Goal: Communication & Community: Answer question/provide support

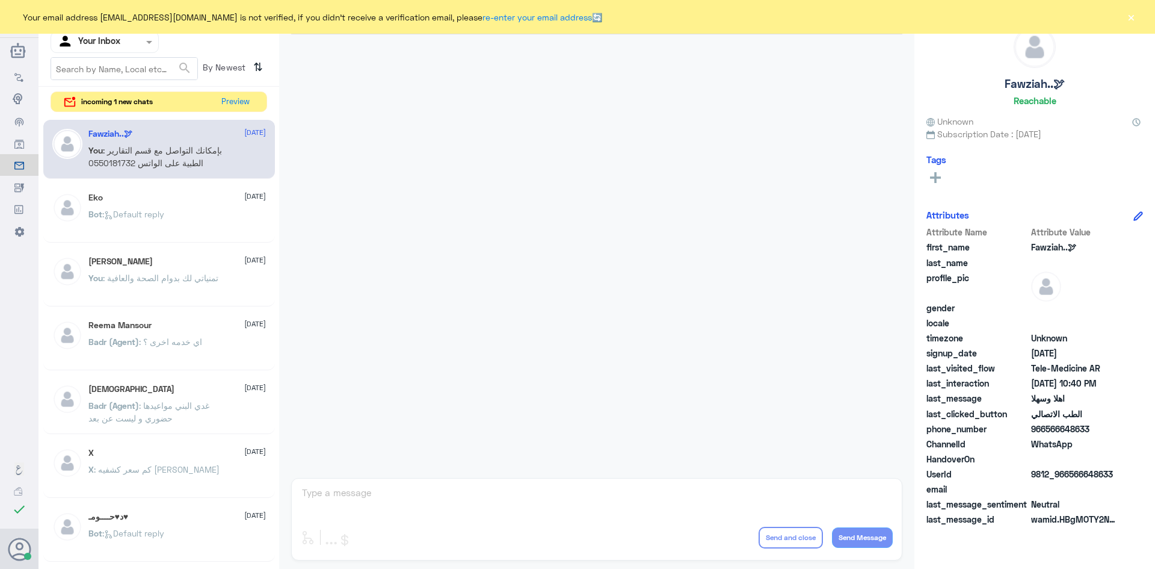
click at [261, 105] on div "incoming 1 new chats Preview" at bounding box center [159, 101] width 217 height 21
click at [256, 102] on div "incoming 1 new chats Preview" at bounding box center [159, 101] width 217 height 21
click at [235, 98] on button "Preview" at bounding box center [235, 101] width 37 height 19
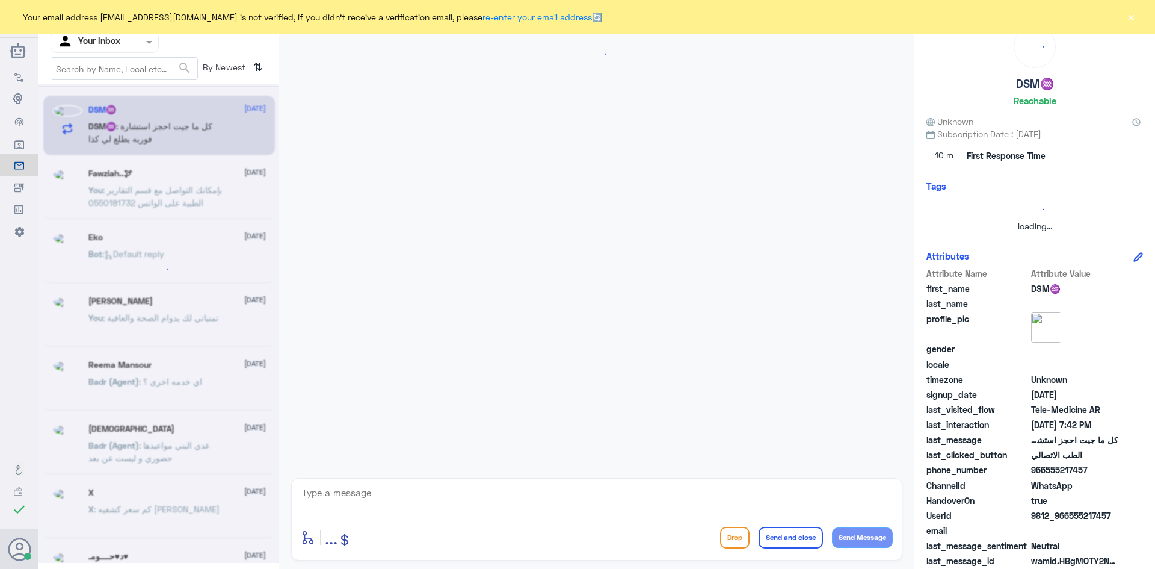
scroll to position [149, 0]
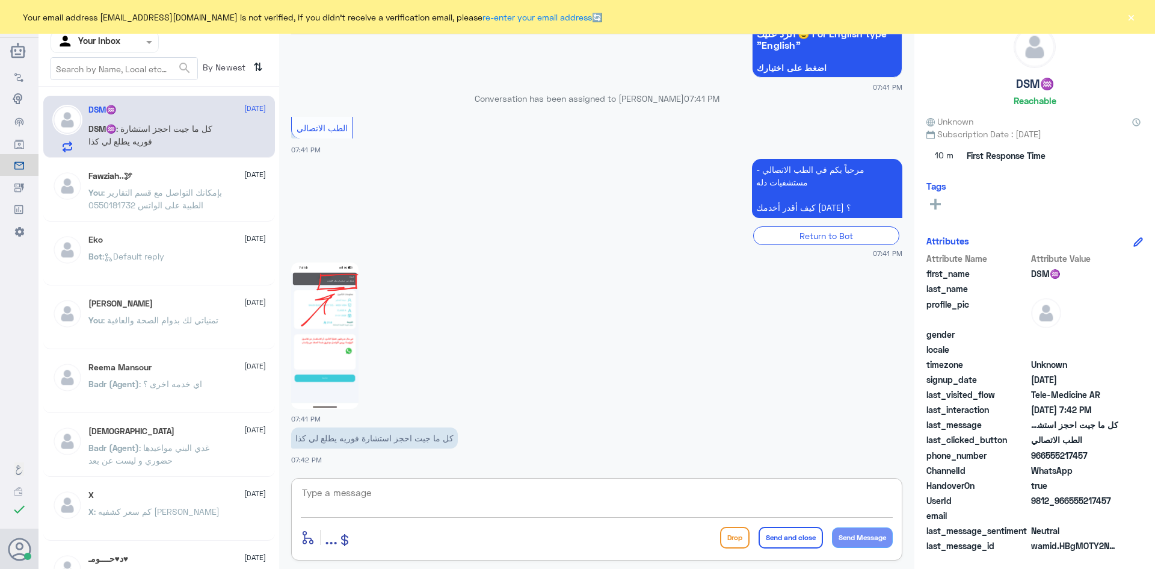
click at [534, 494] on textarea at bounding box center [597, 498] width 592 height 29
click at [341, 324] on img at bounding box center [324, 335] width 67 height 146
drag, startPoint x: 1111, startPoint y: 499, endPoint x: 1069, endPoint y: 499, distance: 41.5
click at [1069, 499] on span "9812_966555217457" at bounding box center [1074, 500] width 87 height 13
copy span "555217457"
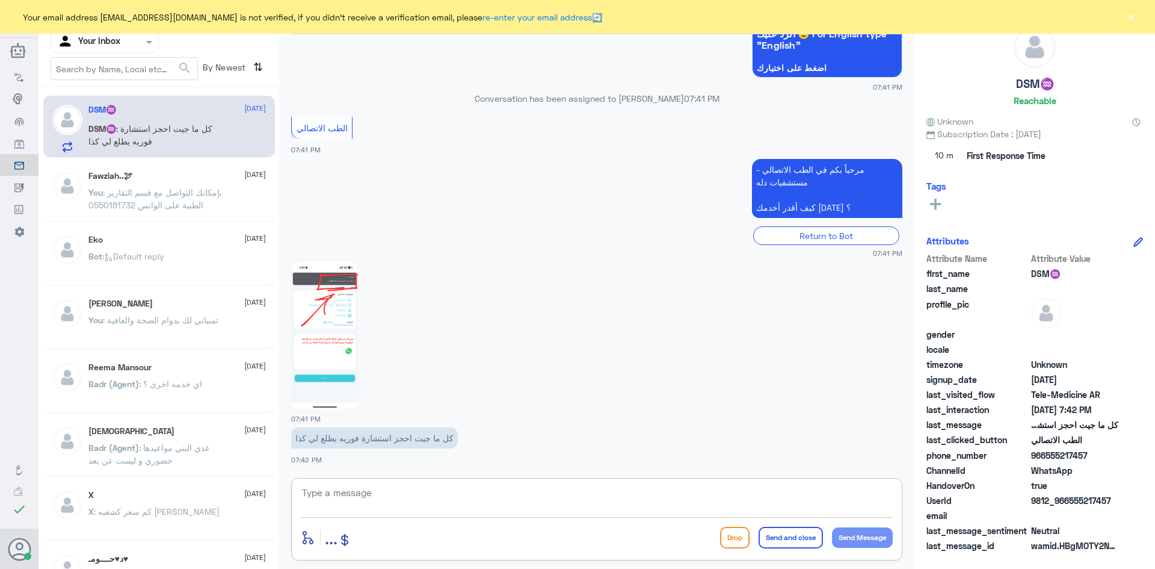
click at [430, 489] on textarea at bounding box center [597, 498] width 592 height 29
type textarea "هل التطبيق عندك محدث اخر تحديث ؟"
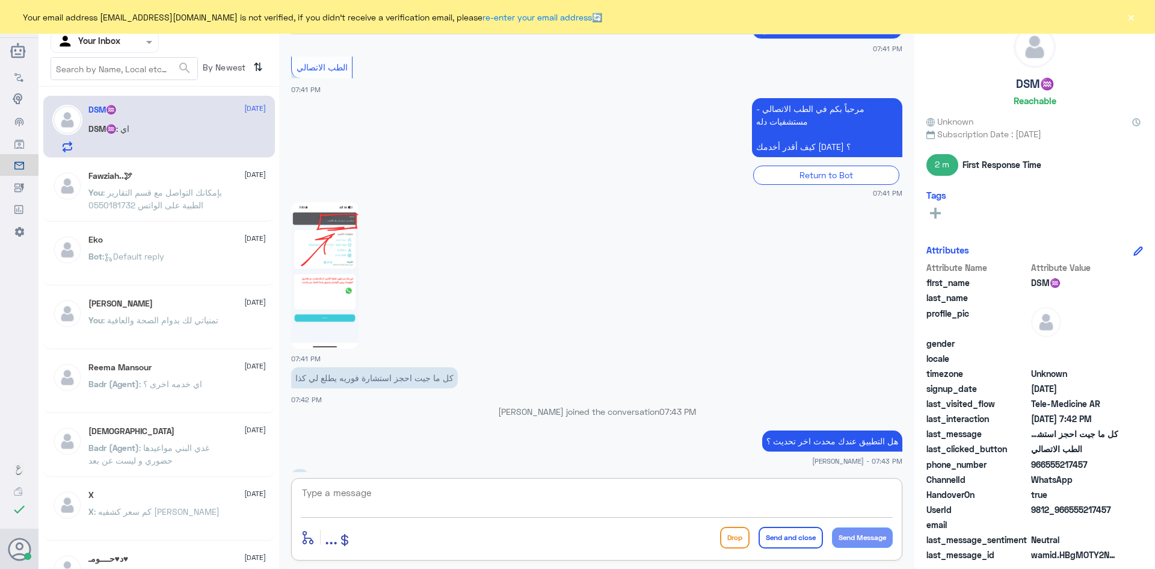
scroll to position [229, 0]
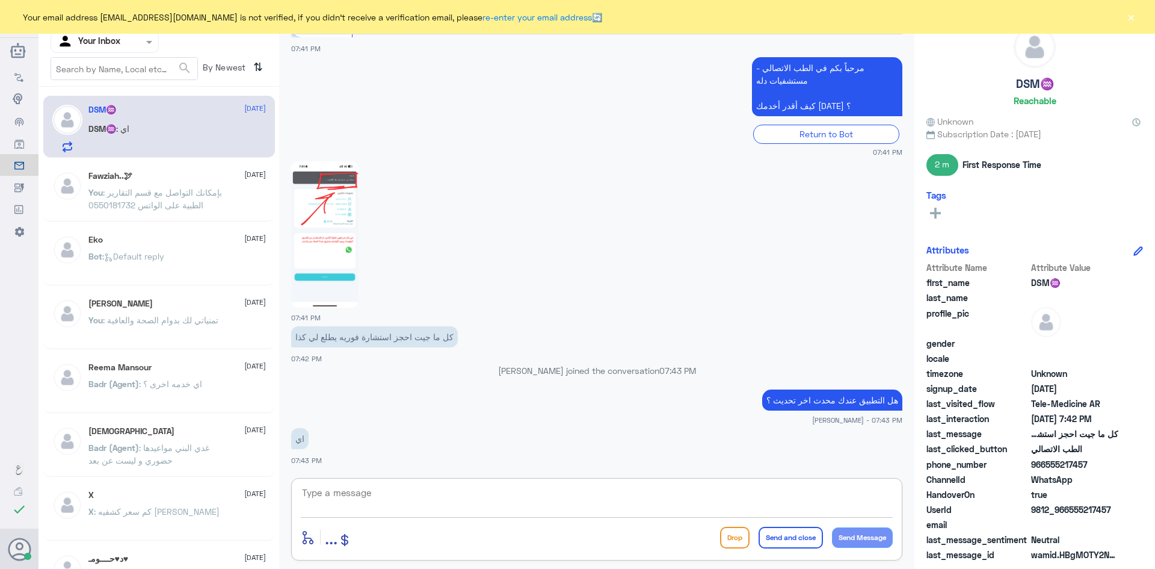
click at [441, 505] on textarea at bounding box center [597, 498] width 592 height 29
type textarea "طيب حاولي تسجلين ردخول مره ثانية على التطبيق"
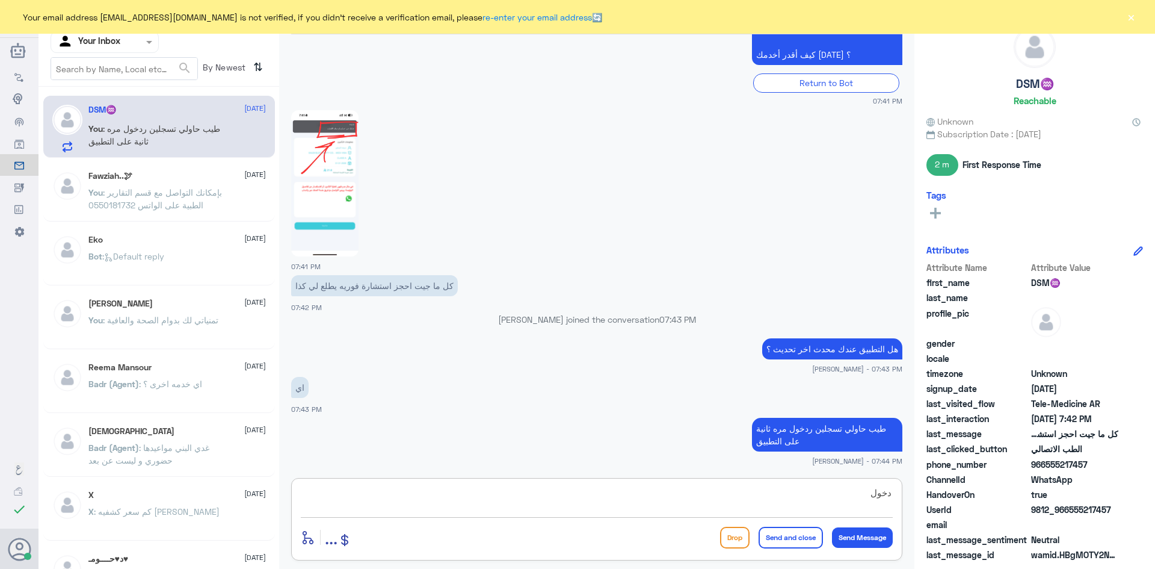
type textarea "دخول *"
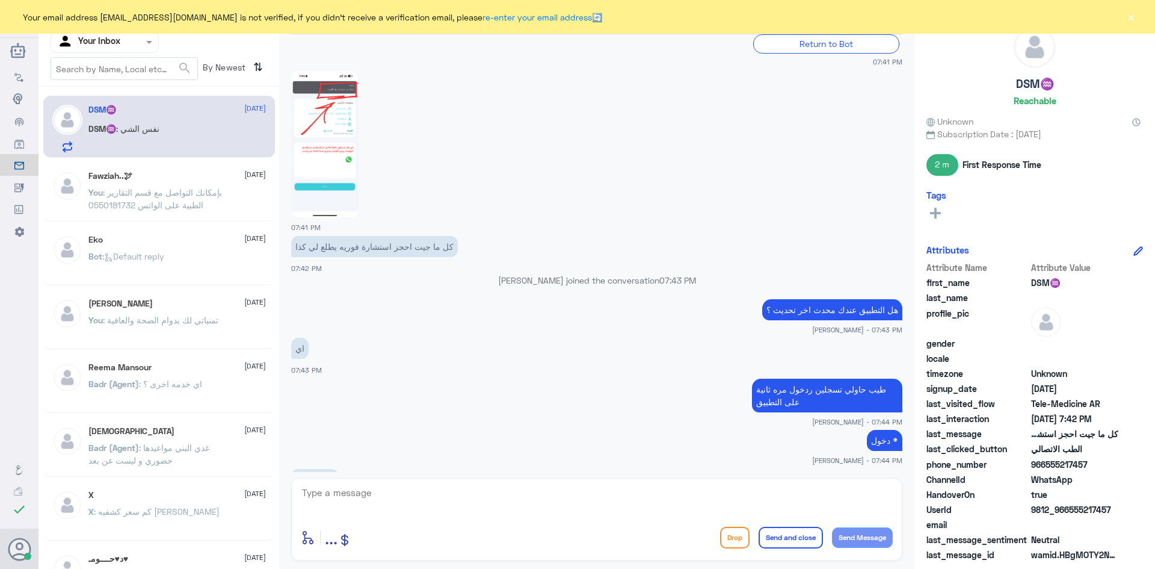
scroll to position [360, 0]
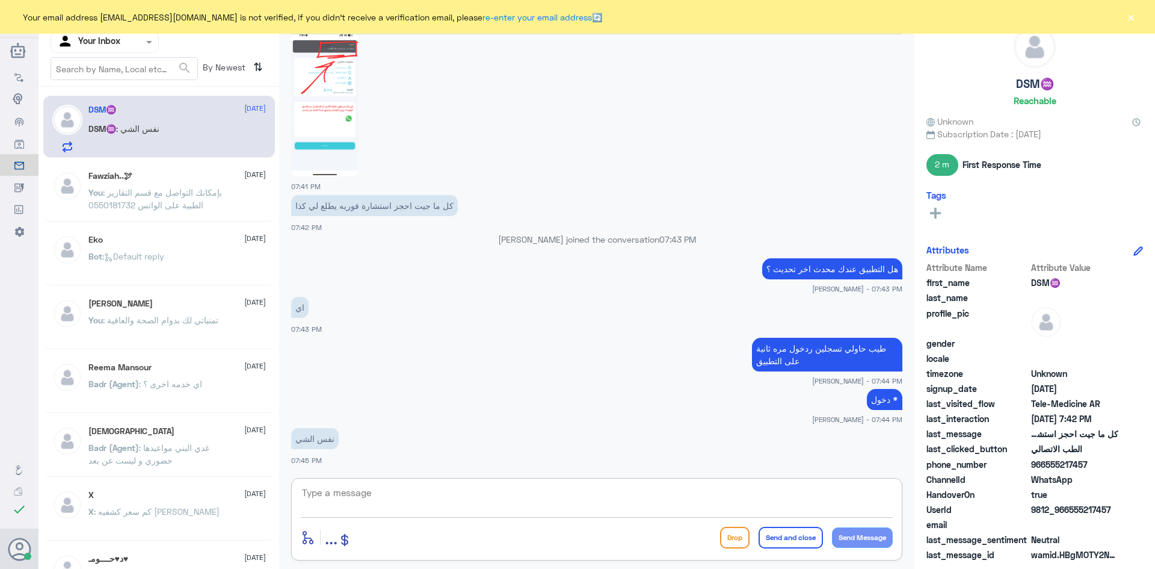
click at [475, 498] on textarea at bounding box center [597, 498] width 592 height 29
type textarea "طيب تحبين اوصلك الآن بطبيب ؟"
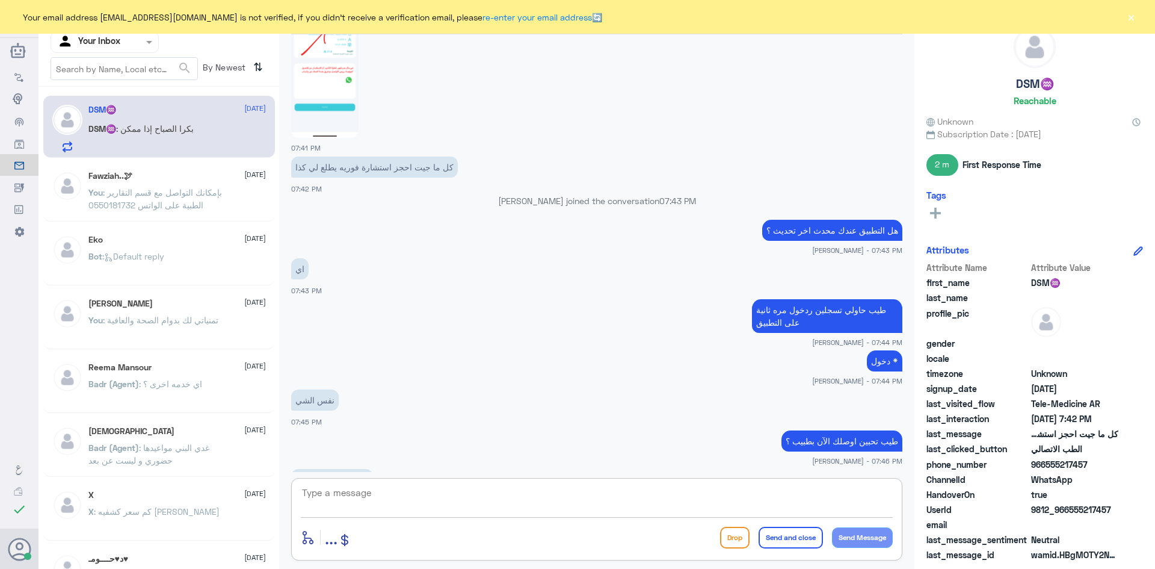
scroll to position [439, 0]
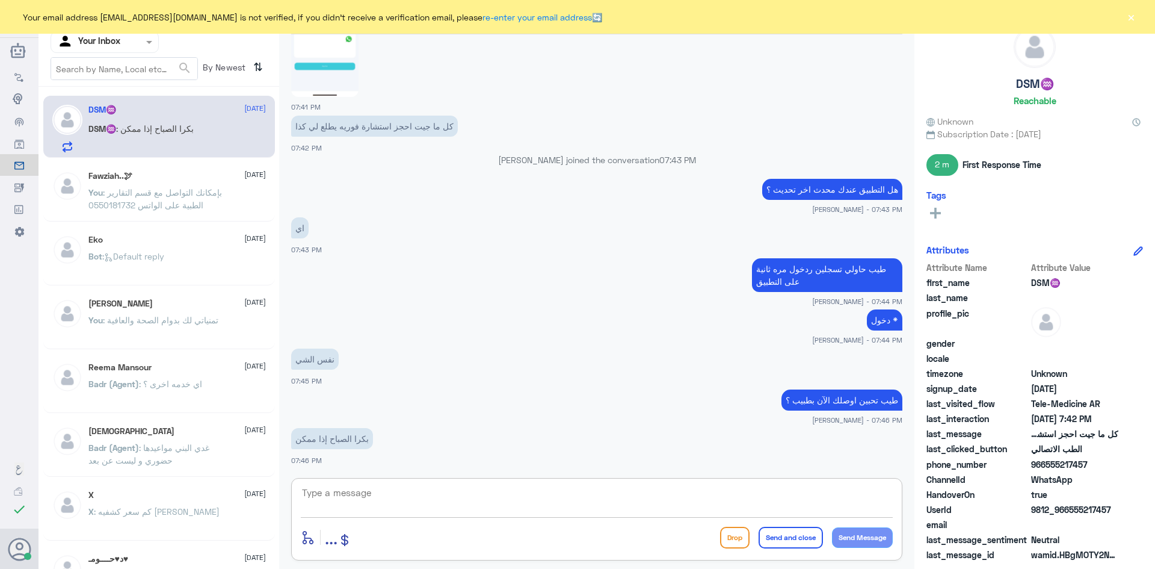
click at [473, 494] on textarea at bounding box center [597, 498] width 592 height 29
type textarea "جربي الآن"
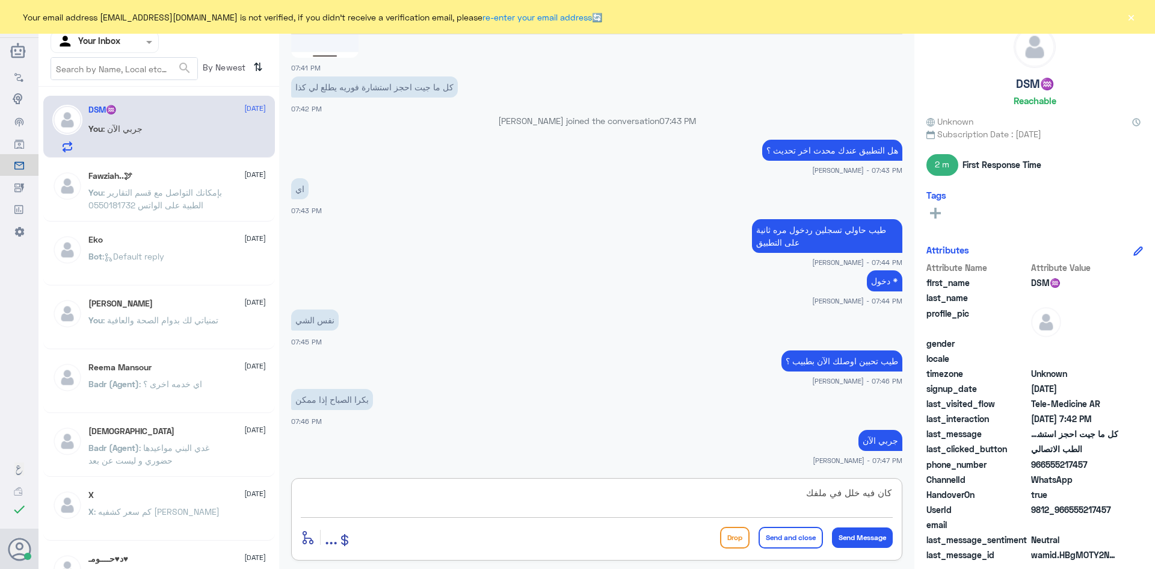
type textarea "كان فيه خلل في ملفك"
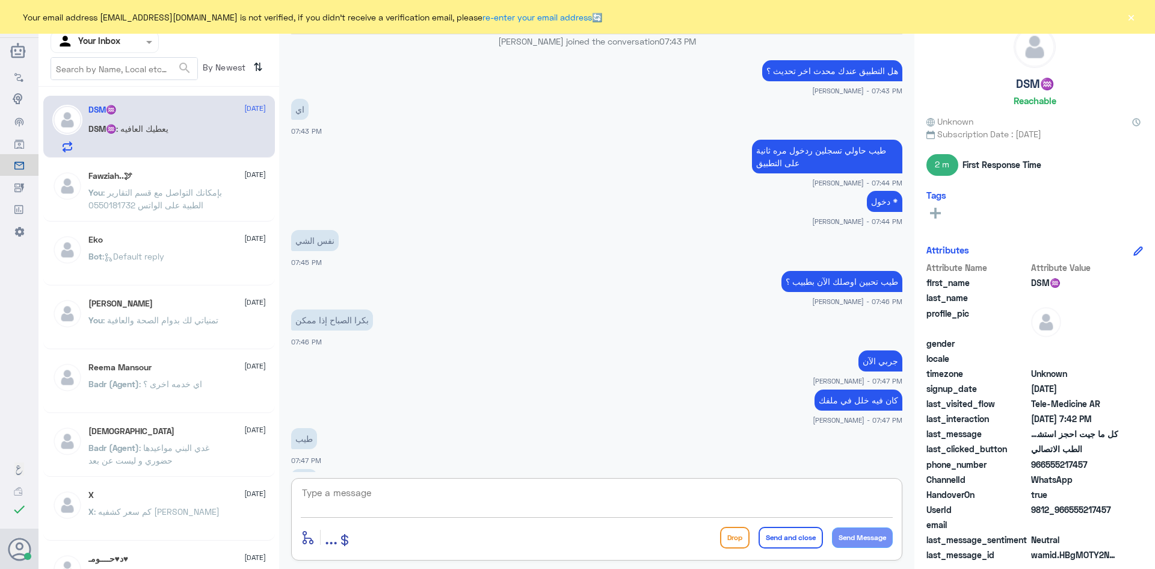
scroll to position [640, 0]
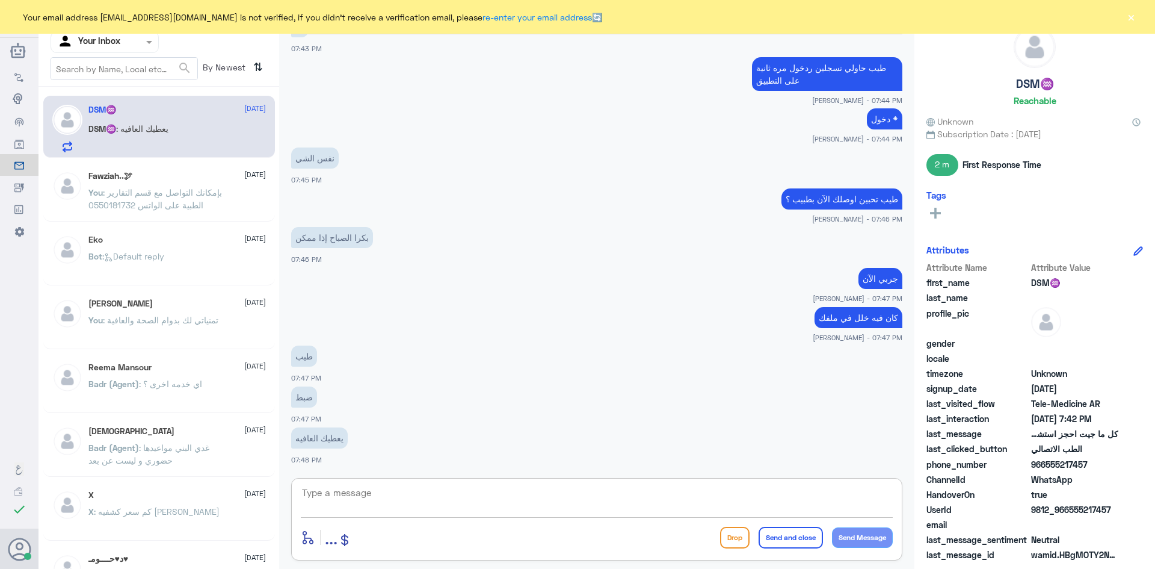
click at [603, 496] on textarea at bounding box center [597, 498] width 592 height 29
type textarea "الله يعافيك وتمنياتنا لك بدوام الصحة والعافية"
click at [795, 544] on button "Send and close" at bounding box center [791, 537] width 64 height 22
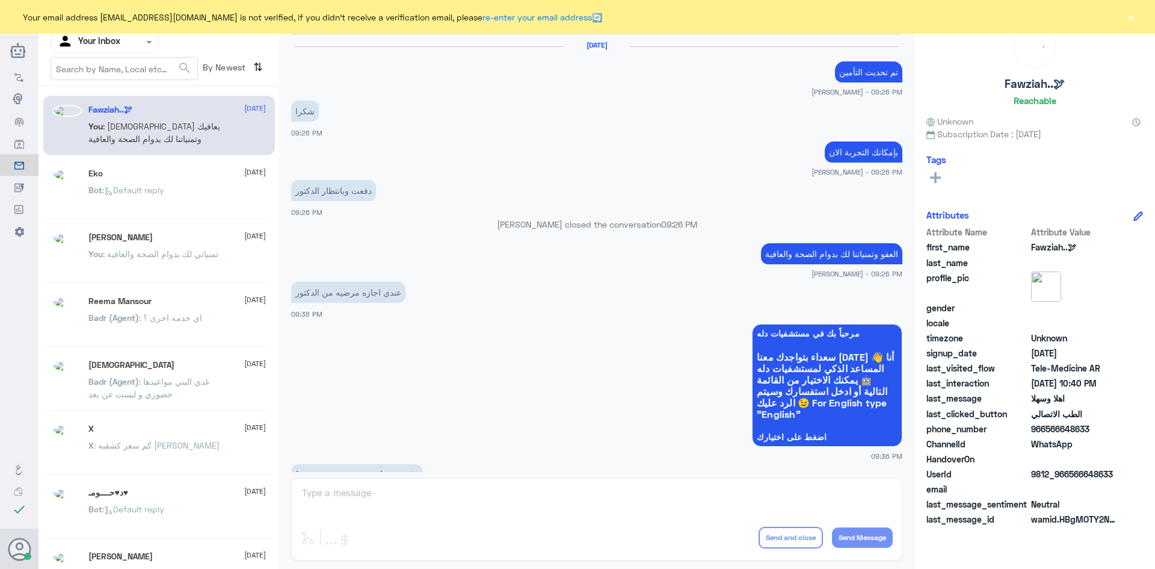
scroll to position [600, 0]
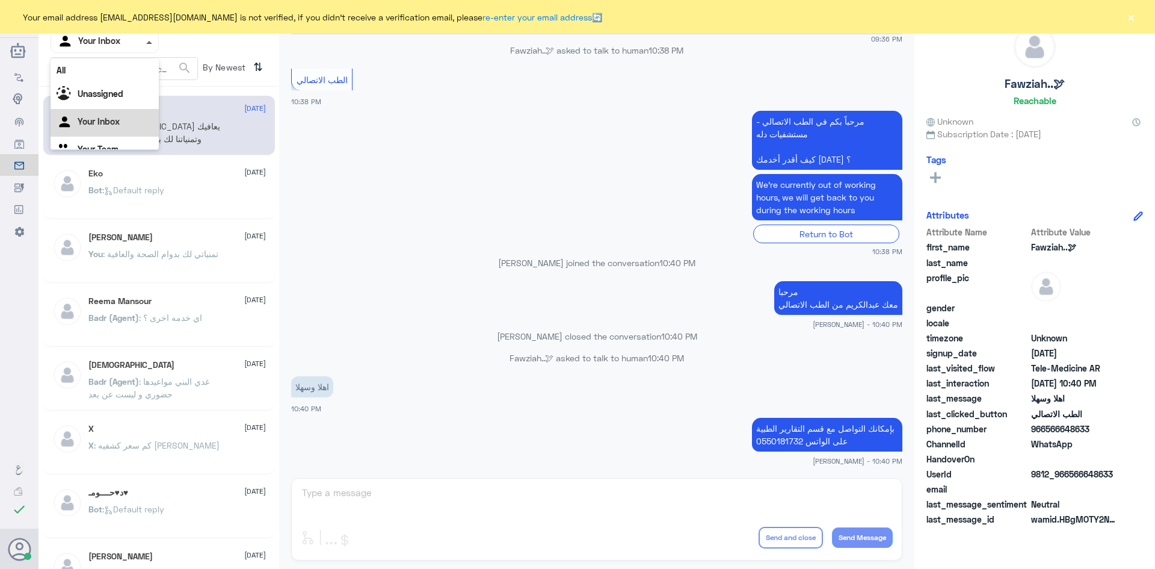
click at [149, 44] on span at bounding box center [150, 41] width 15 height 13
click at [106, 82] on b "Unassigned" at bounding box center [101, 78] width 46 height 10
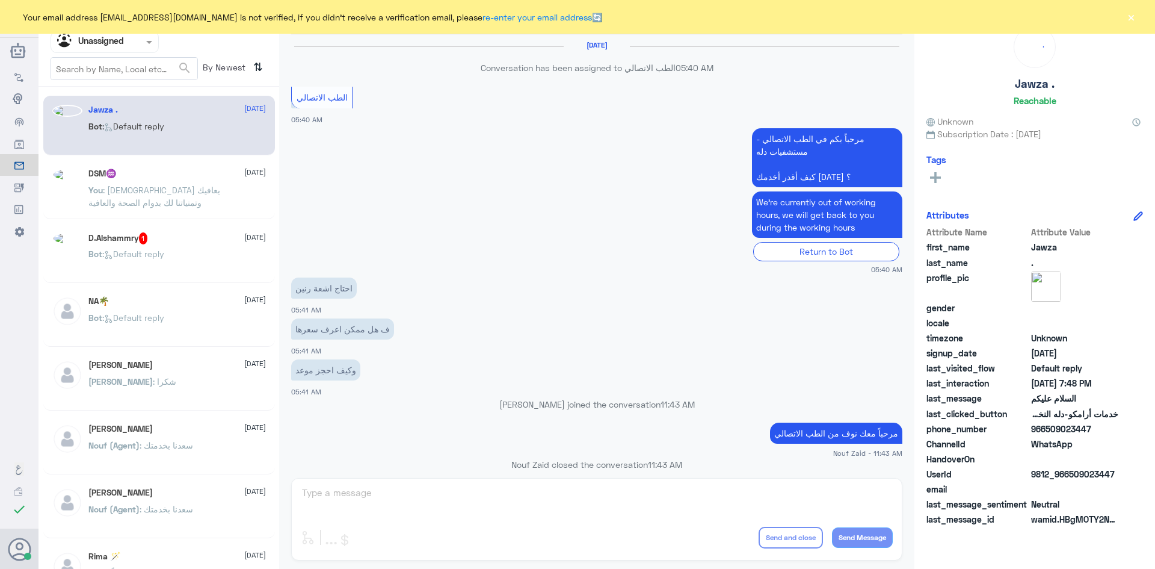
scroll to position [691, 0]
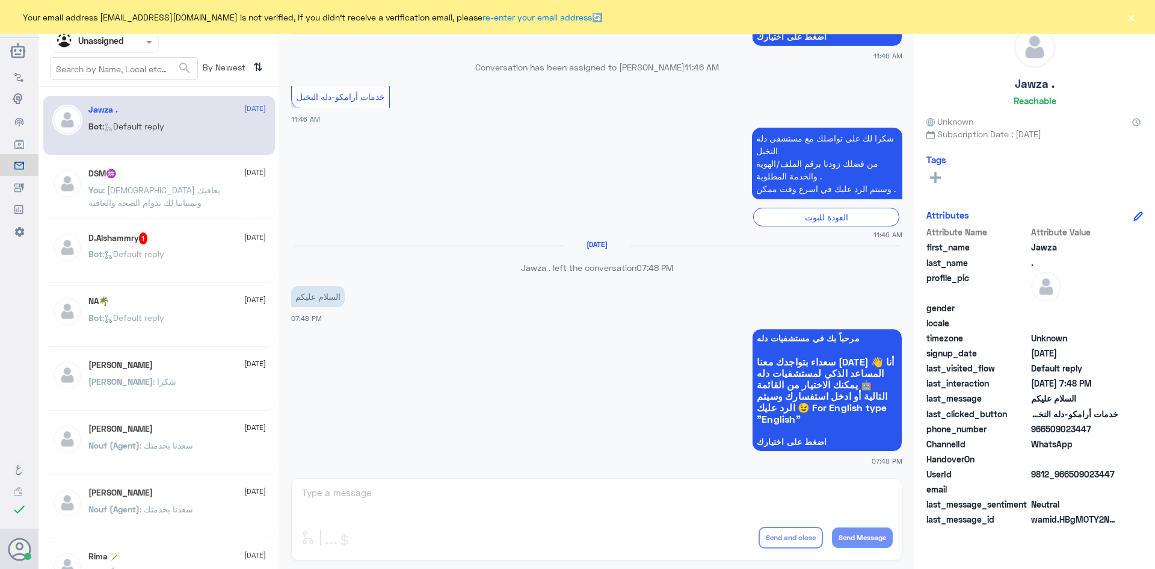
click at [194, 191] on span ": الله يعافيك وتمنياتنا لك بدوام الصحة والعافية" at bounding box center [154, 196] width 132 height 23
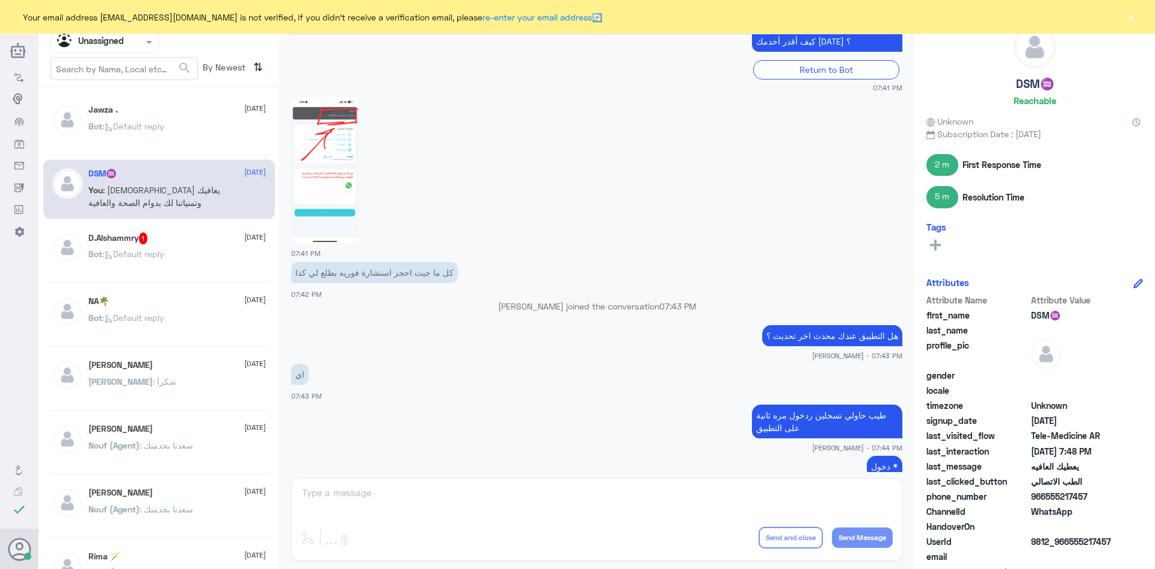
scroll to position [134, 0]
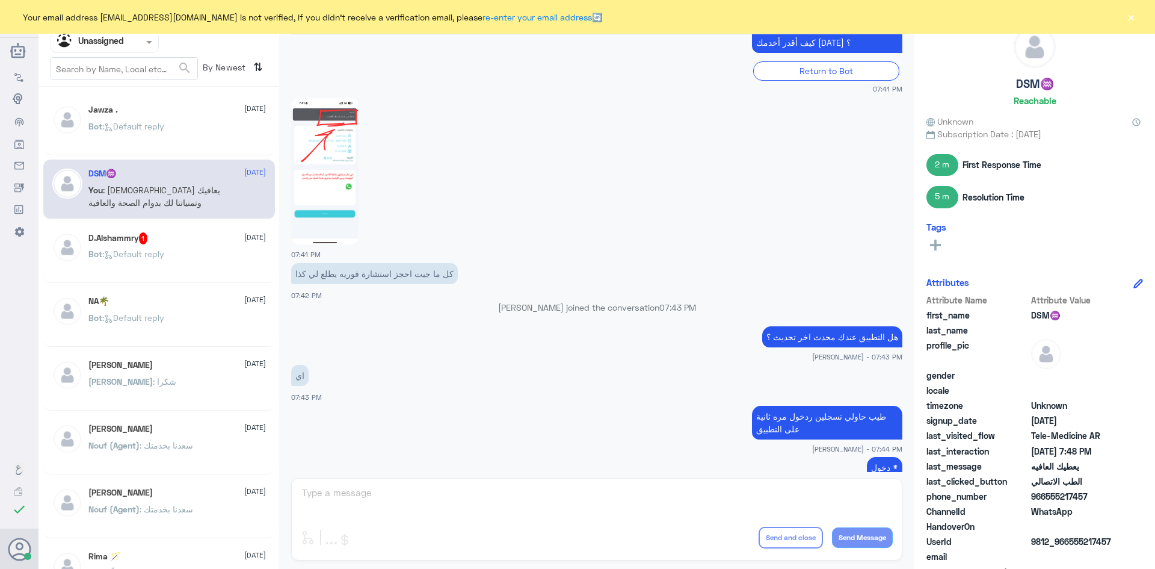
click at [347, 144] on img at bounding box center [324, 171] width 67 height 146
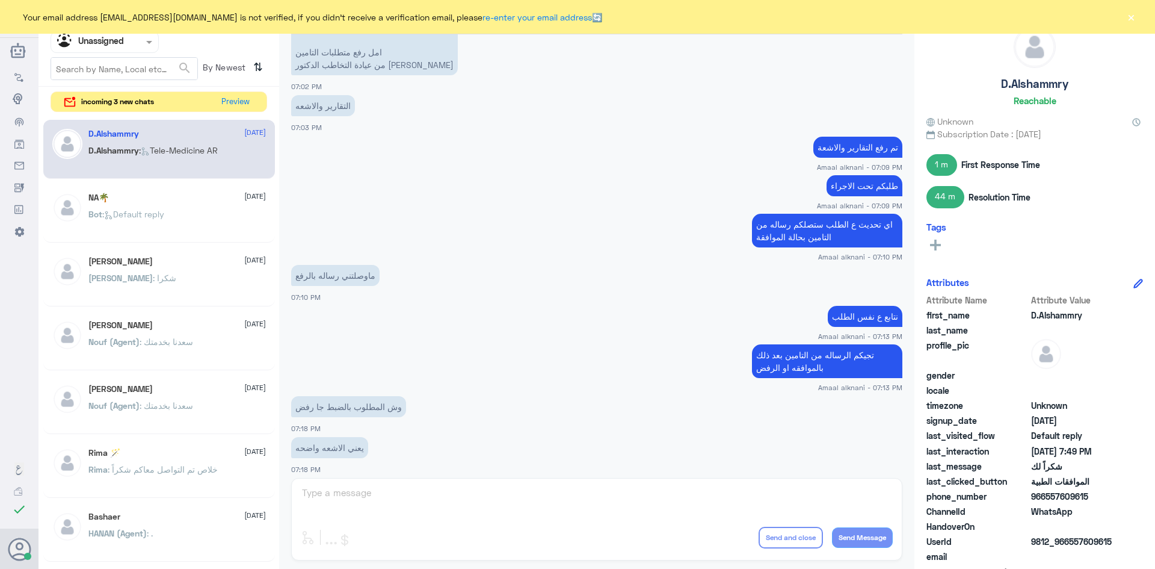
scroll to position [584, 0]
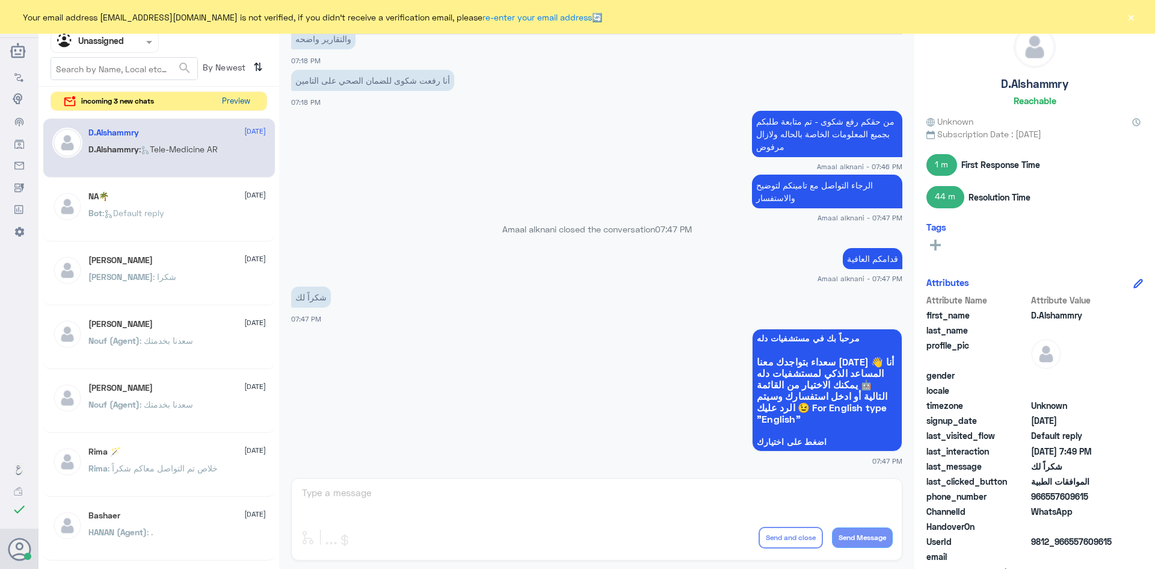
click at [235, 100] on button "Preview" at bounding box center [235, 101] width 37 height 19
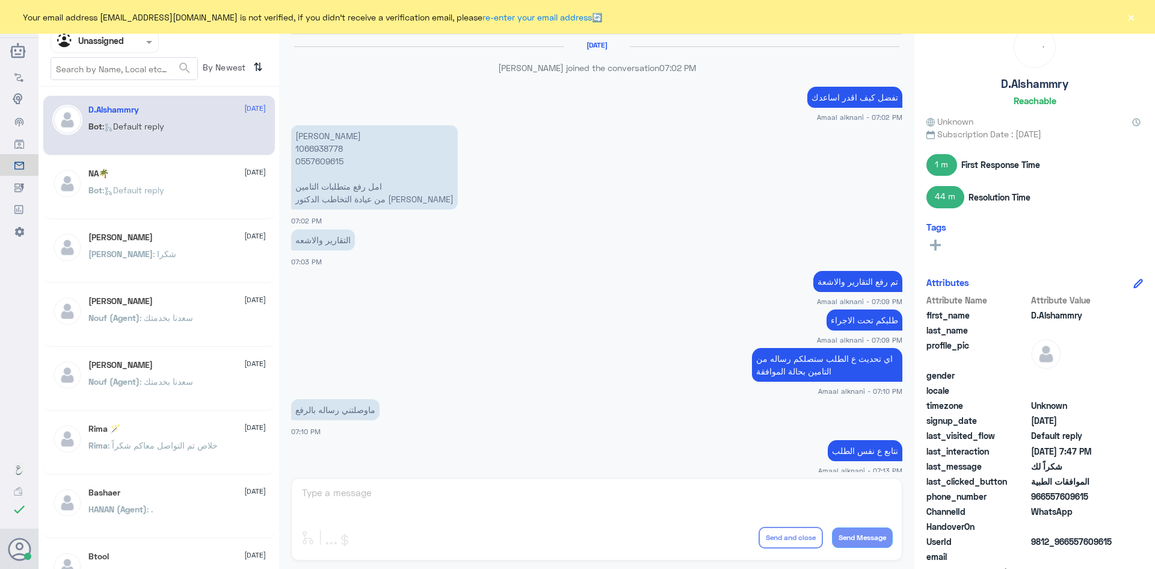
scroll to position [584, 0]
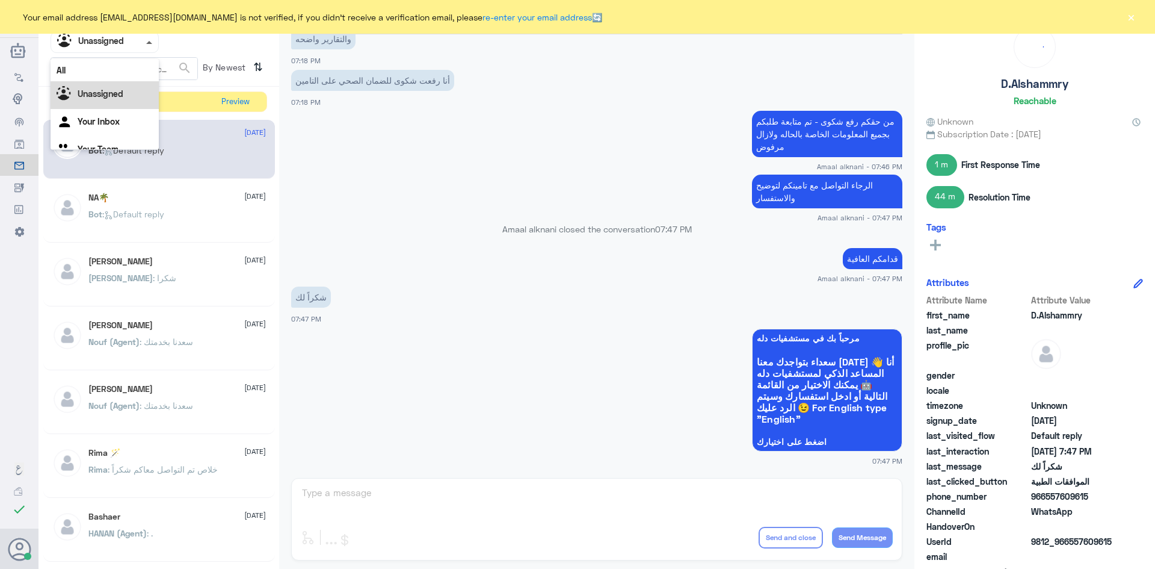
click at [151, 41] on span at bounding box center [149, 42] width 6 height 3
click at [137, 66] on div "All" at bounding box center [105, 70] width 108 height 22
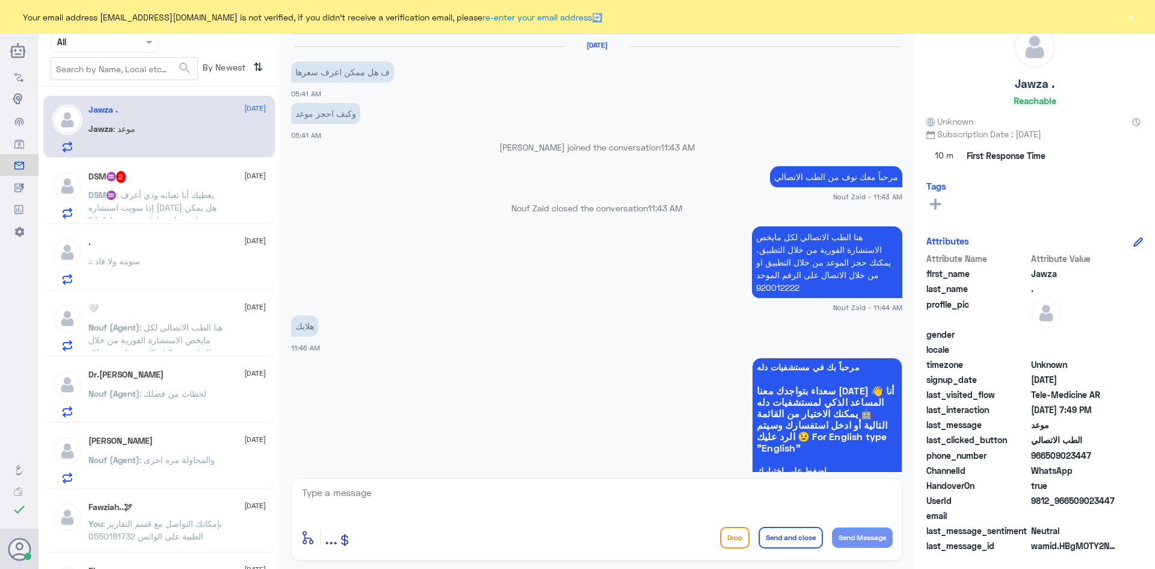
scroll to position [641, 0]
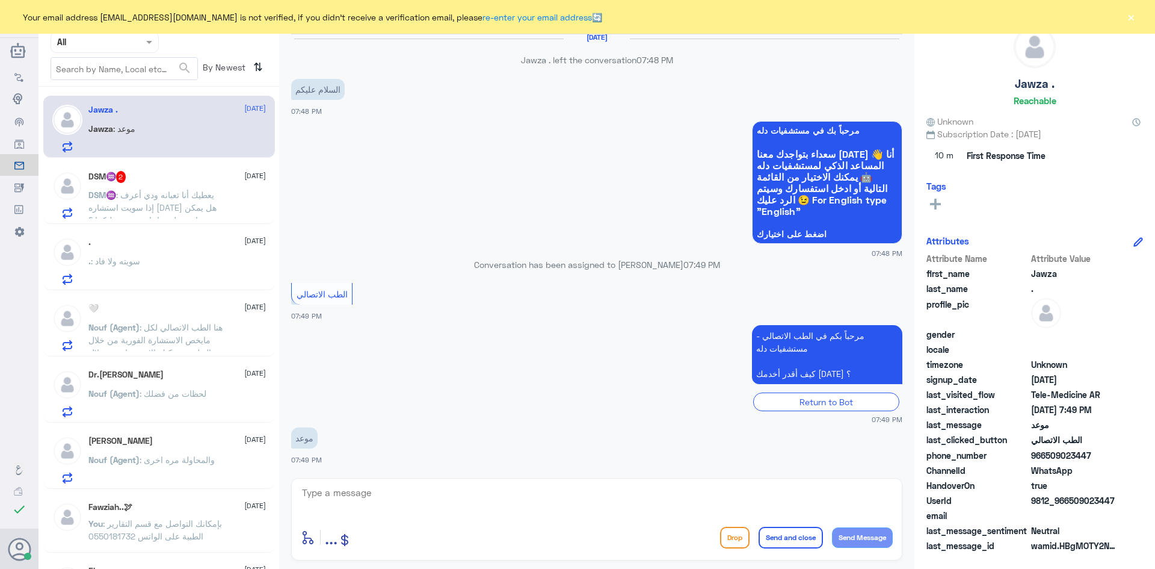
click at [206, 190] on span ": يعطيك أنا تعبانه ودي أعرف إذا سويت استشاره اليوم هل يمكن ان يعطيني اجازة مرضي…" at bounding box center [152, 207] width 128 height 35
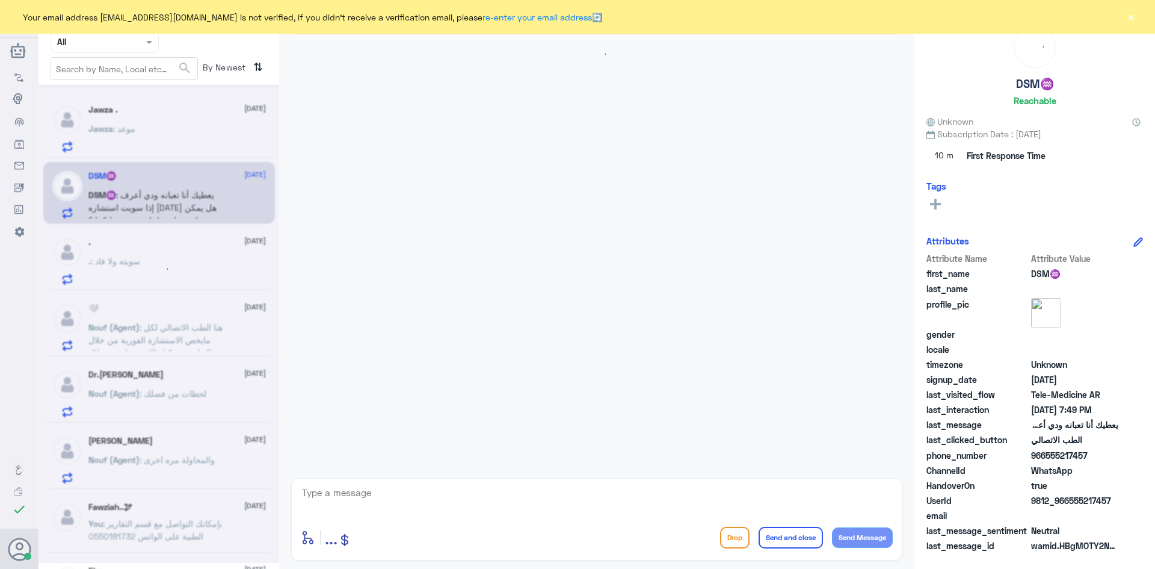
scroll to position [508, 0]
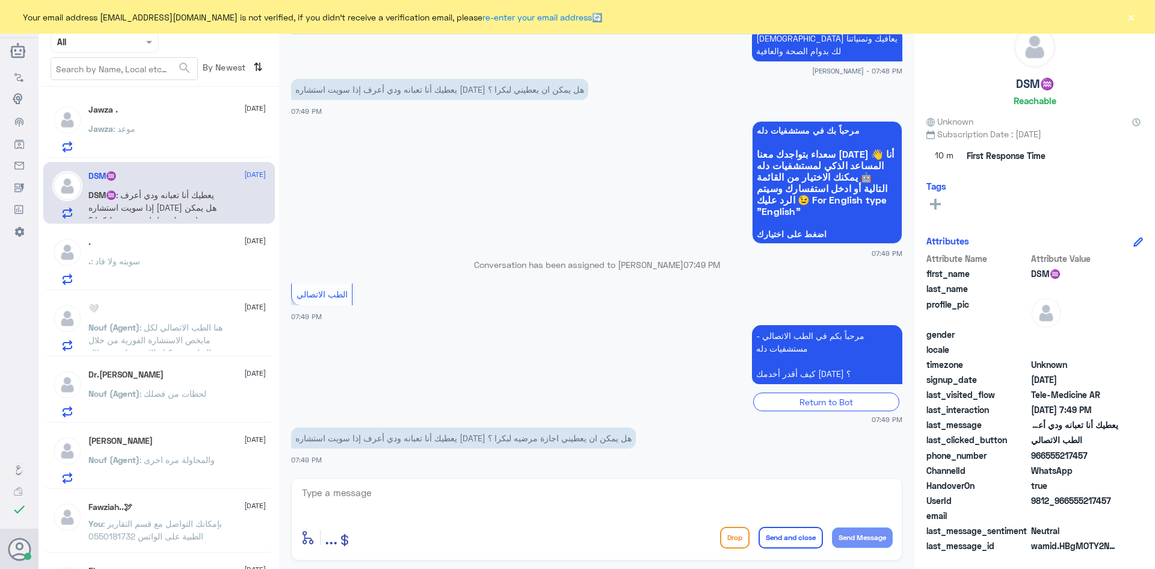
click at [513, 494] on textarea at bounding box center [597, 498] width 592 height 29
type textarea "ايه نعم اذا كانت الحالة تستدعي ذلك"
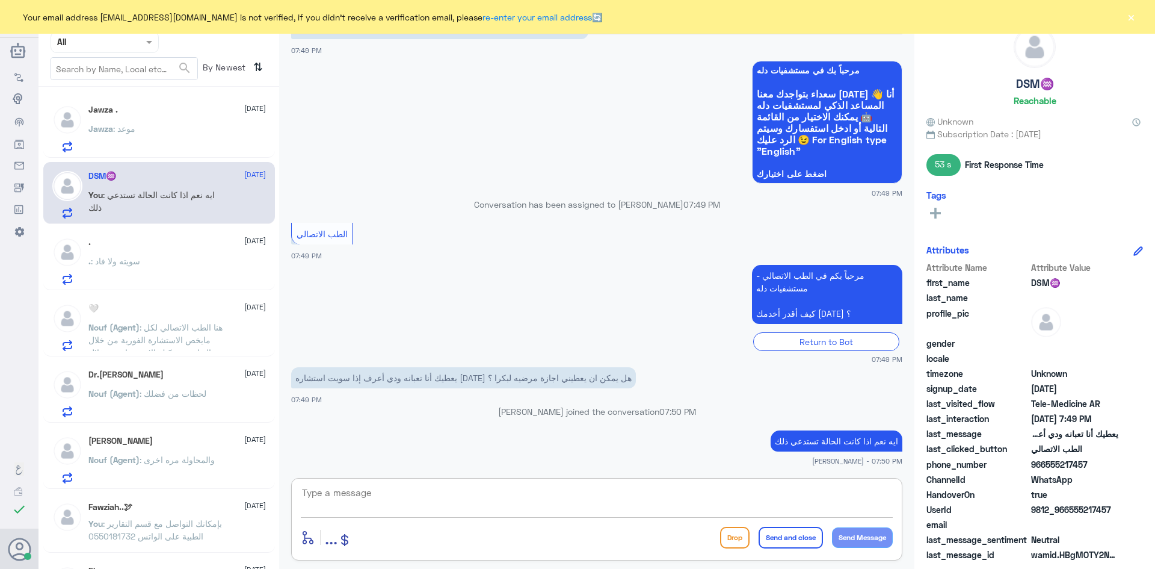
click at [154, 123] on div "Jawza . 14 October Jawza : موعد" at bounding box center [176, 129] width 177 height 48
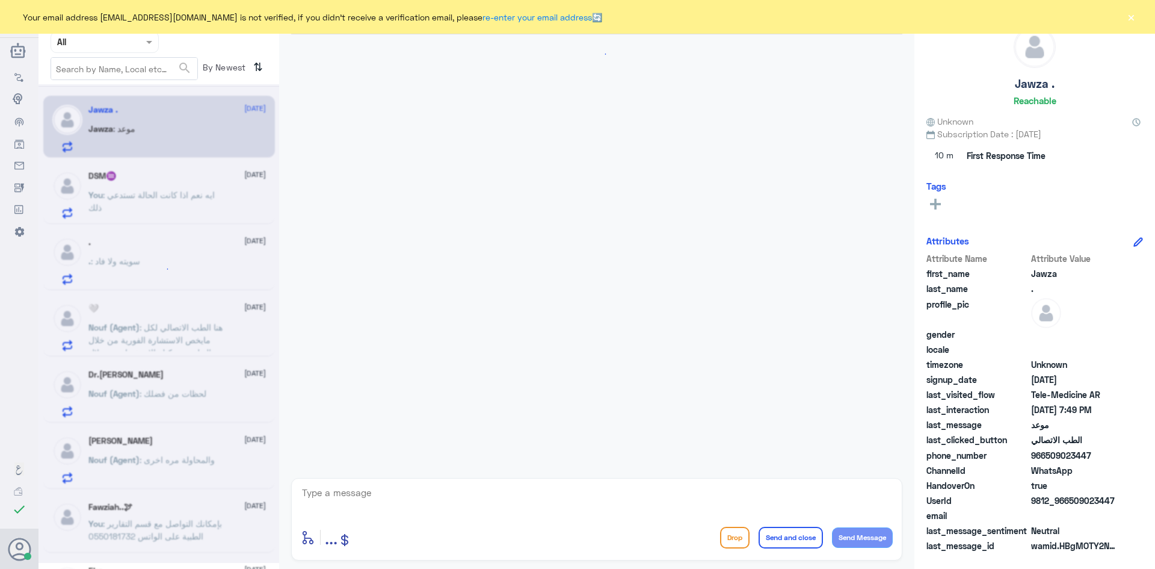
scroll to position [641, 0]
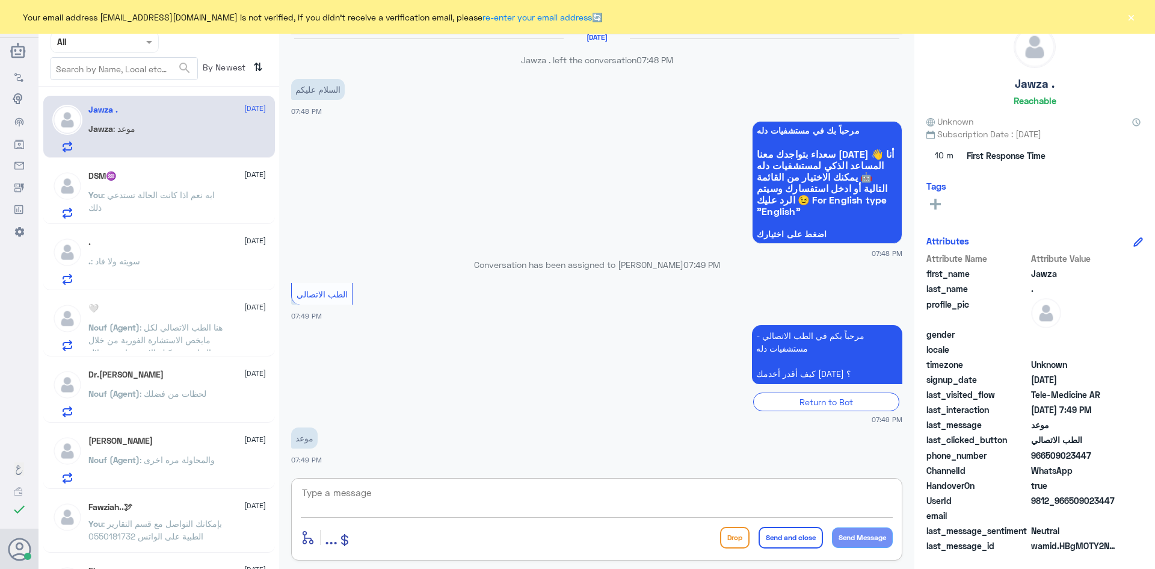
click at [480, 499] on textarea at bounding box center [597, 498] width 592 height 29
paste textarea "بإمكانك حجز موعد عن طريق التطبيق أو بالاتصال على الرقم الموحد 920012222"
type textarea "بإمكانك حجز موعد عن طريق التطبيق أو بالاتصال على الرقم الموحد 920012222"
click at [784, 538] on button "Send and close" at bounding box center [791, 537] width 64 height 22
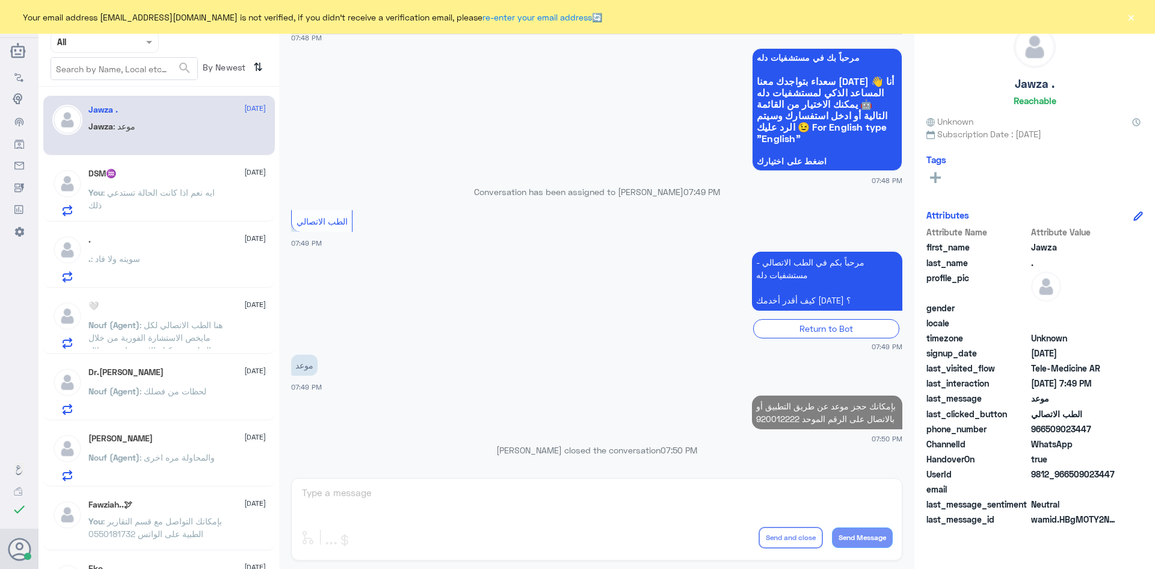
click at [171, 179] on div "DSM♒️ 14 October You : ايه نعم اذا كانت الحالة تستدعي ذلك" at bounding box center [176, 192] width 177 height 48
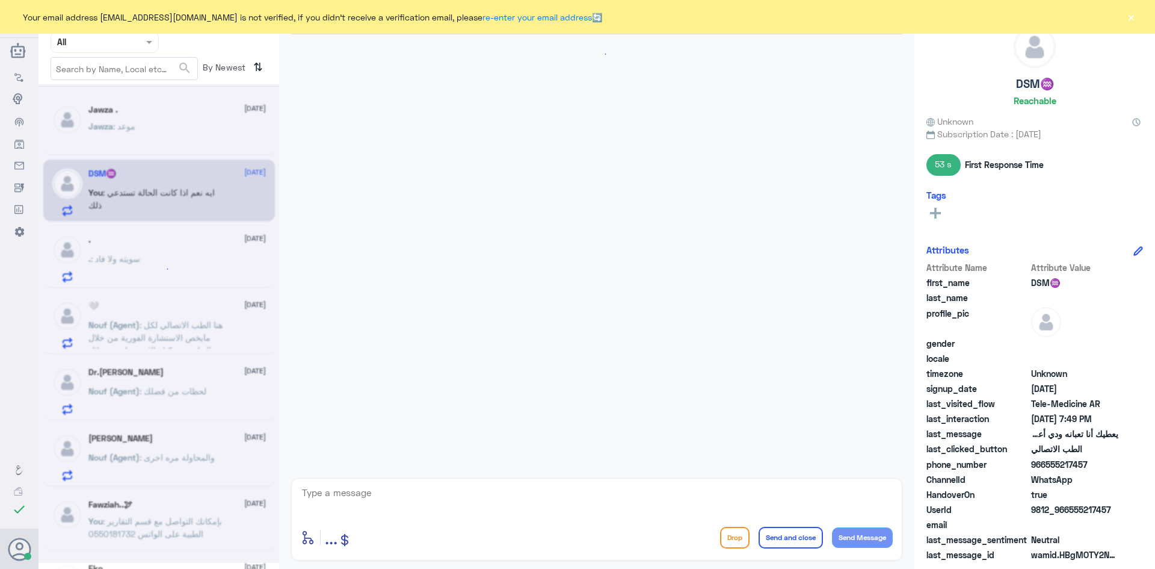
scroll to position [476, 0]
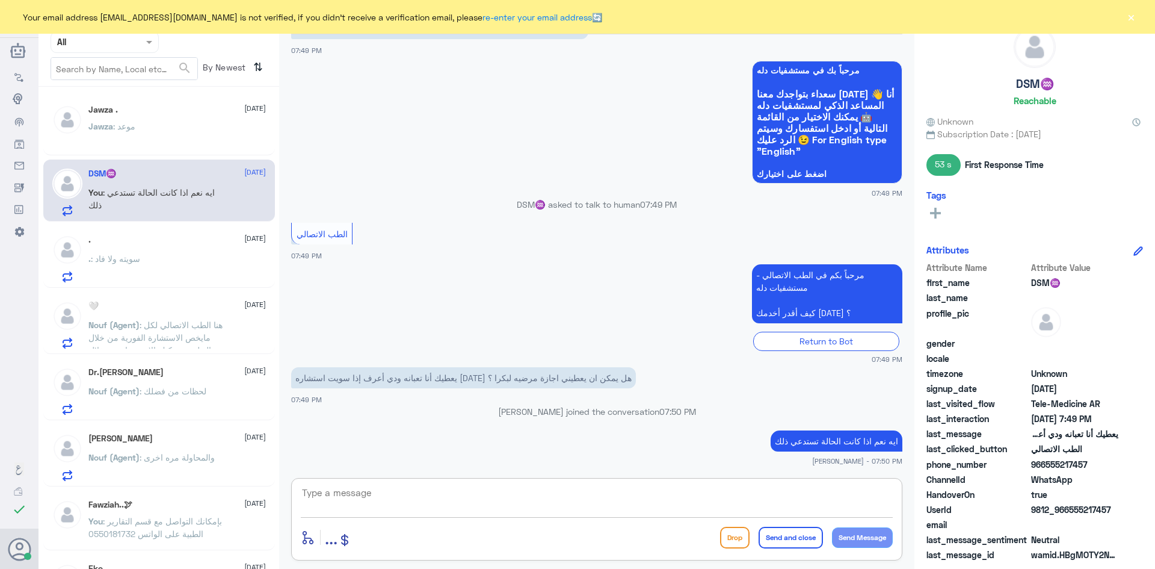
click at [638, 493] on textarea at bounding box center [597, 498] width 592 height 29
click at [223, 117] on div "Jawza . 14 October You : بإمكانك حجز موعد عن طريق التطبيق أو بالاتصال على الرقم…" at bounding box center [176, 127] width 177 height 45
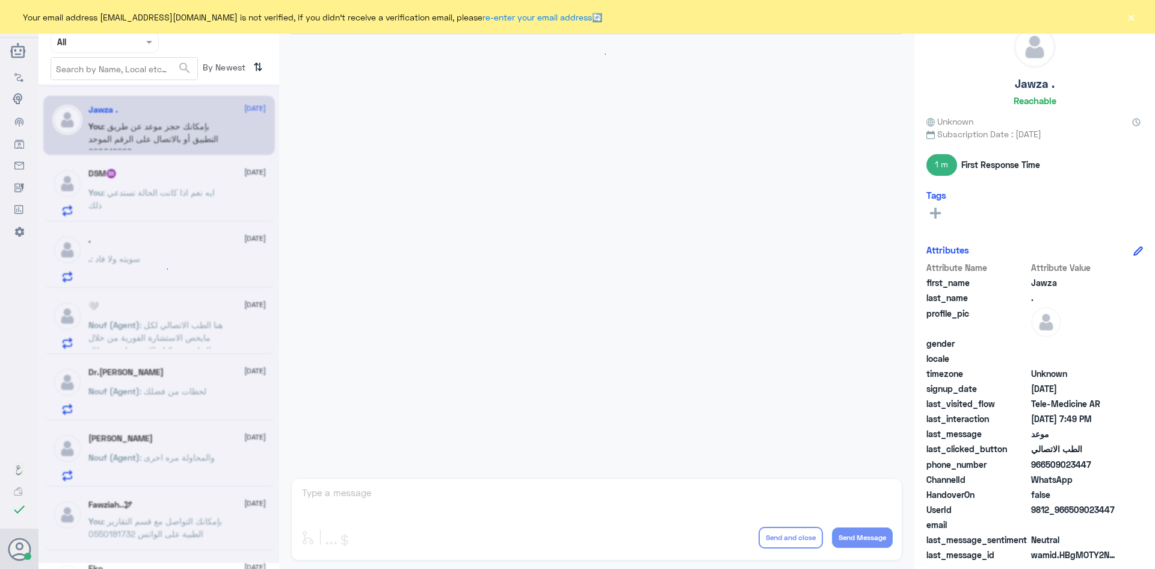
scroll to position [635, 0]
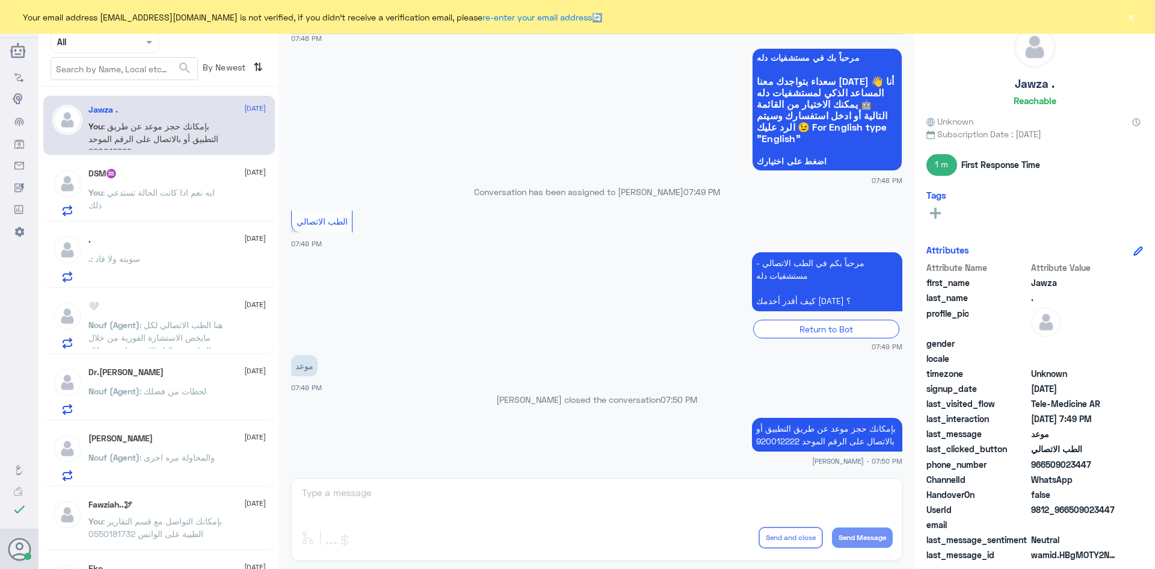
click at [1133, 14] on button "×" at bounding box center [1131, 17] width 12 height 12
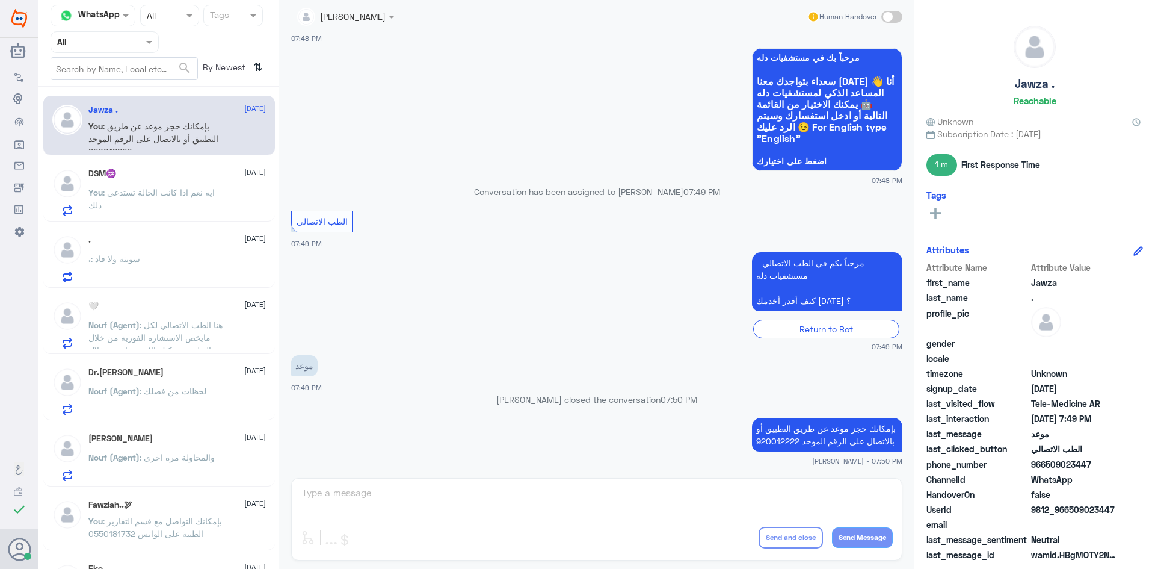
click at [175, 187] on span ": ايه نعم اذا كانت الحالة تستدعي ذلك" at bounding box center [151, 198] width 126 height 23
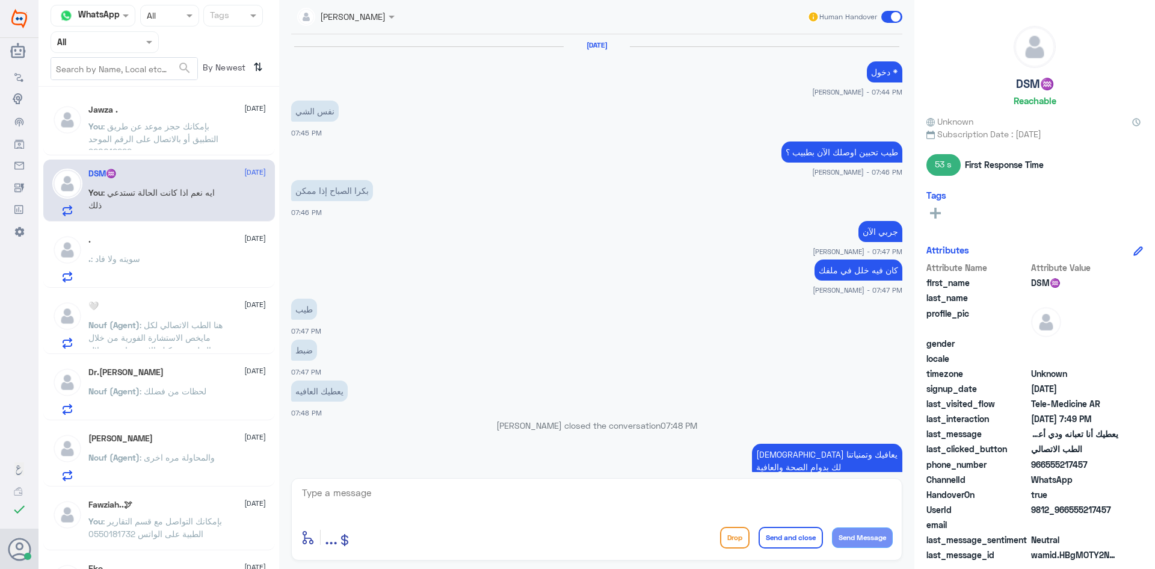
scroll to position [476, 0]
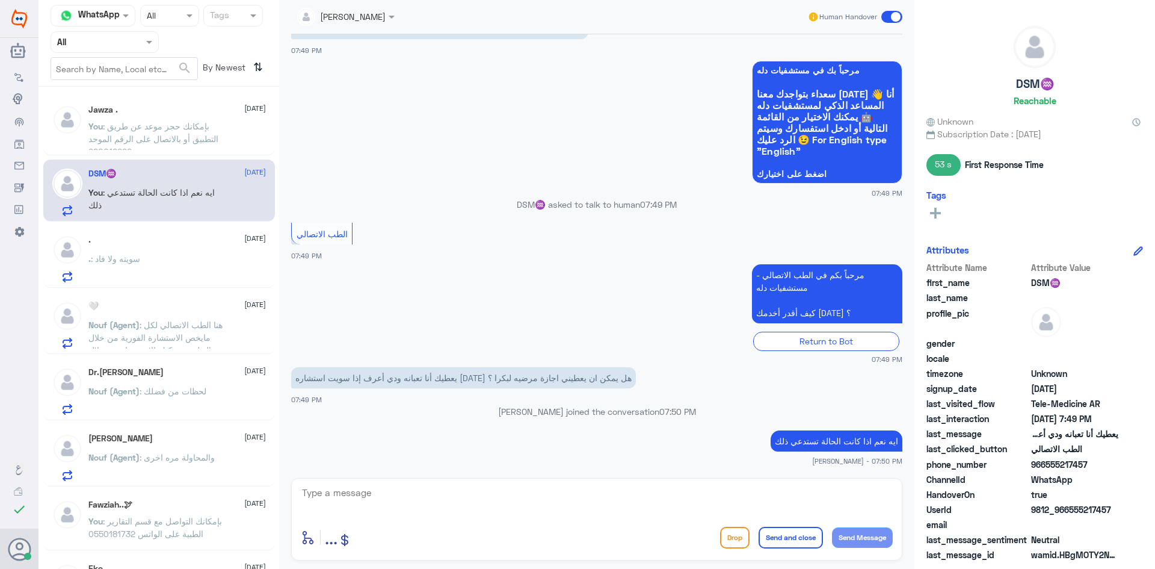
click at [890, 15] on span at bounding box center [891, 17] width 21 height 12
click at [0, 0] on input "checkbox" at bounding box center [0, 0] width 0 height 0
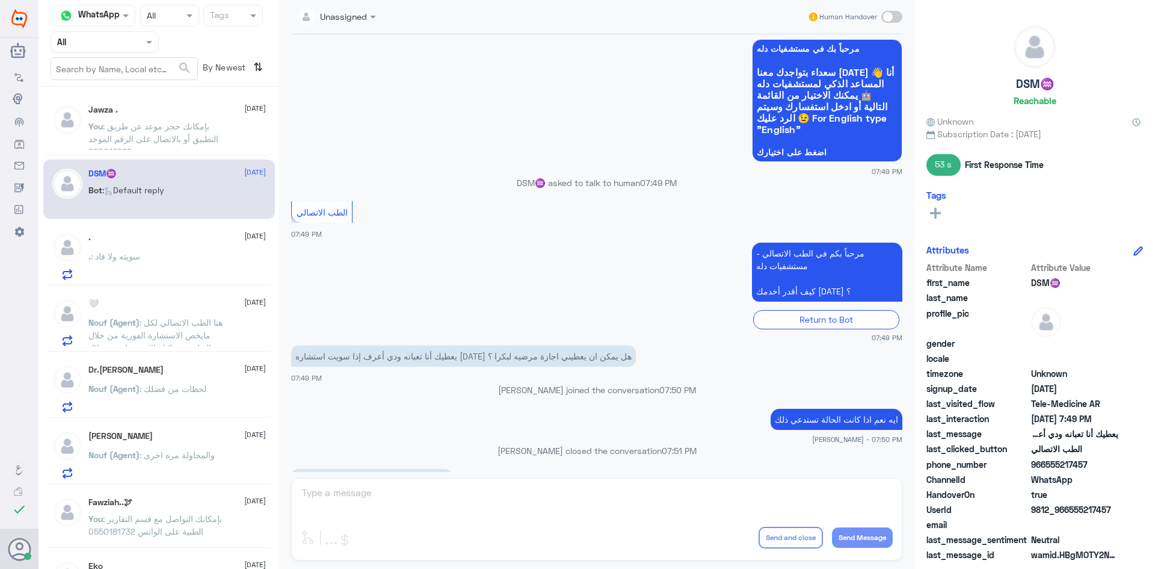
scroll to position [681, 0]
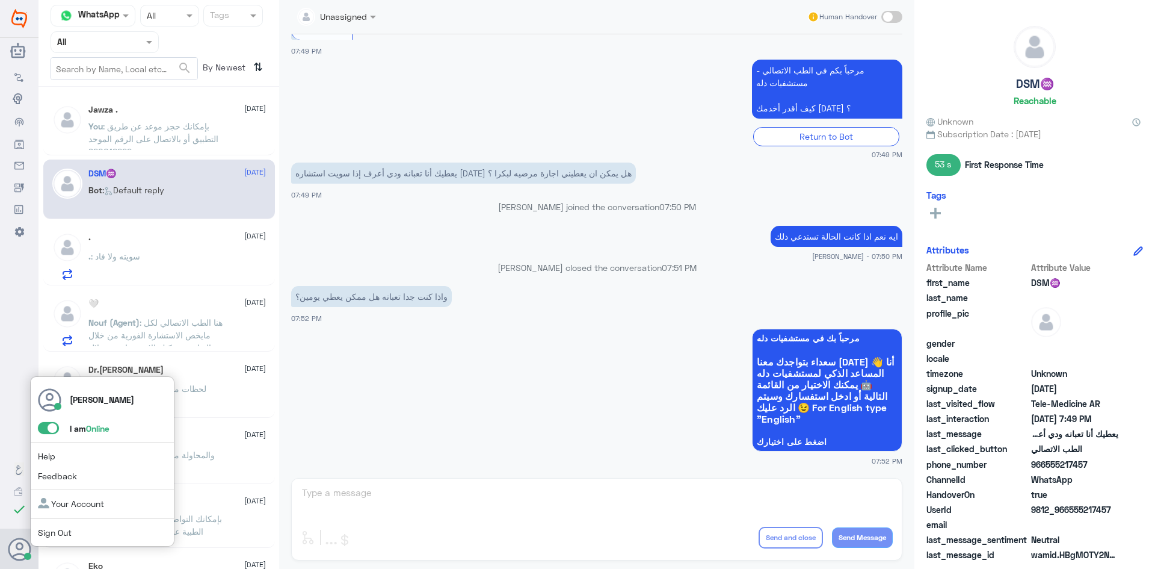
click at [42, 428] on span at bounding box center [48, 428] width 21 height 12
click at [0, 0] on input "checkbox" at bounding box center [0, 0] width 0 height 0
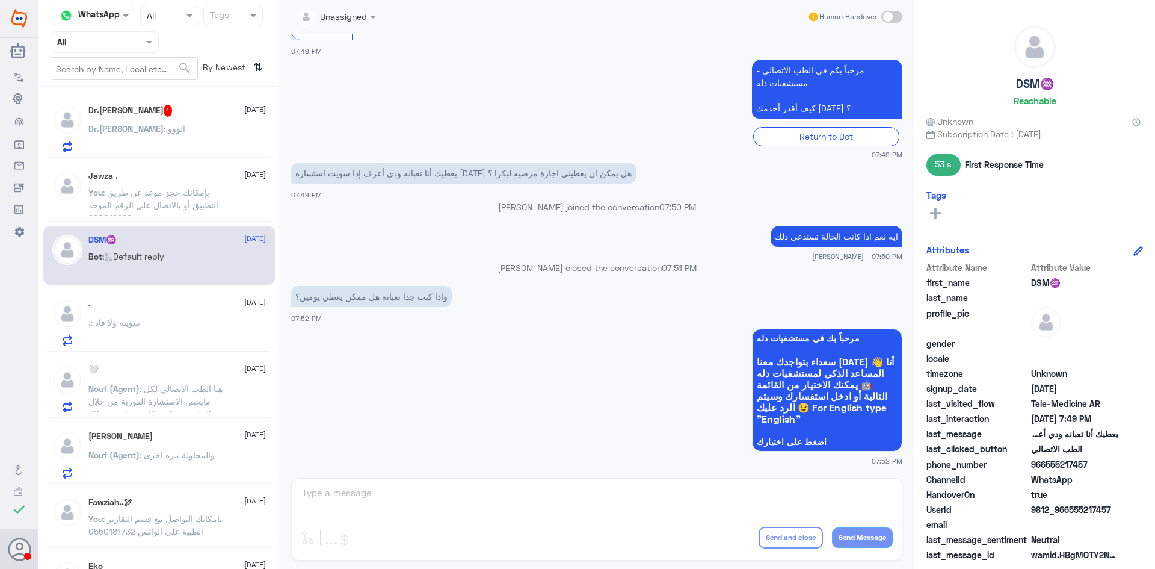
click at [164, 132] on span ": الووو" at bounding box center [175, 128] width 22 height 10
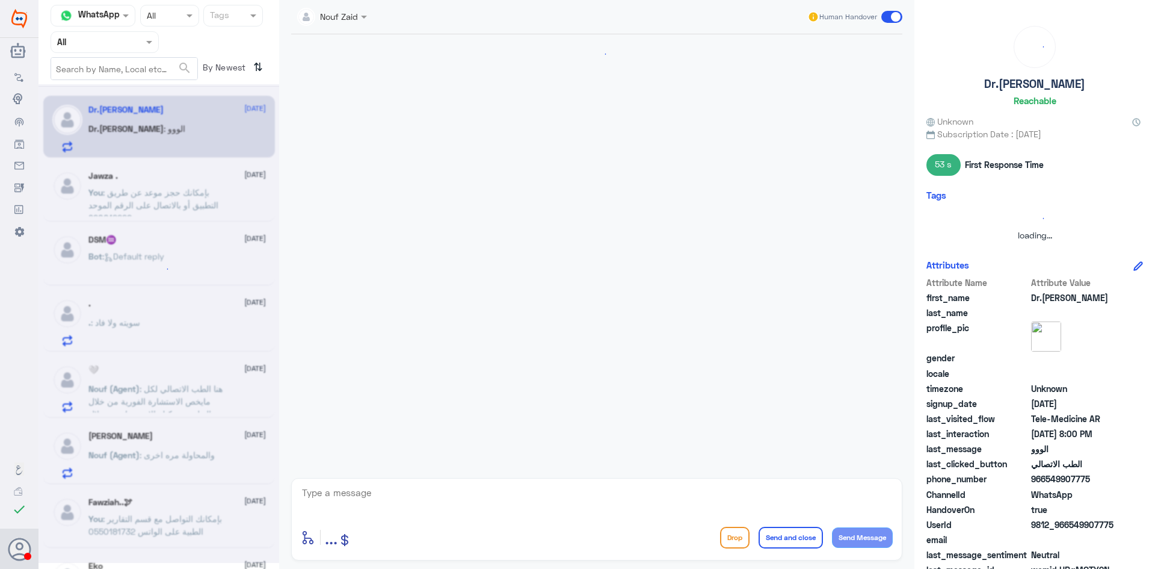
scroll to position [712, 0]
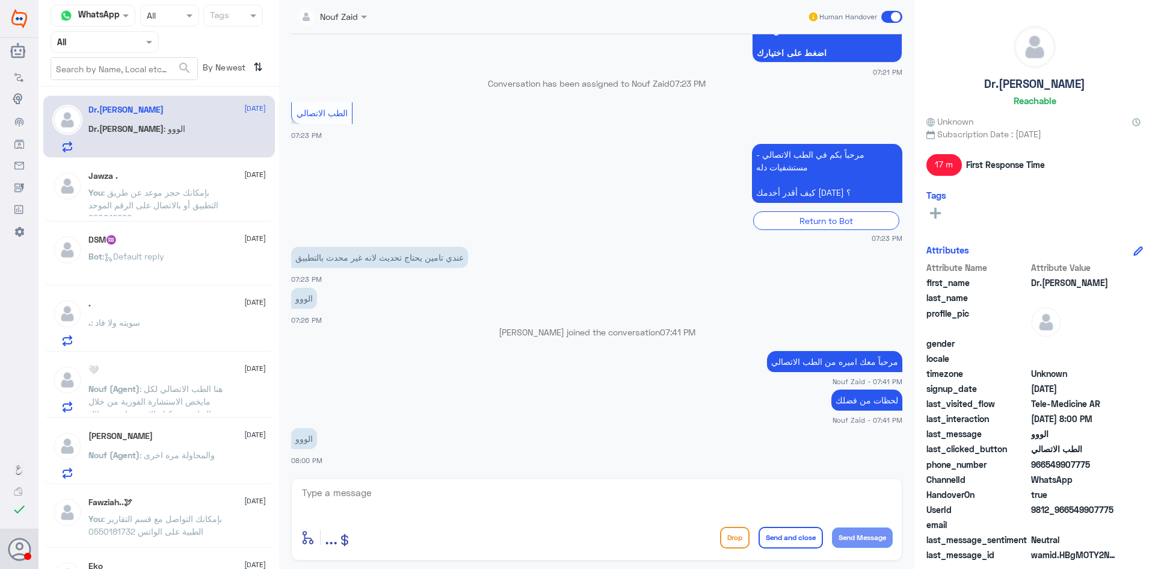
click at [155, 211] on p "You : بإمكانك حجز موعد عن طريق التطبيق أو بالاتصال على الرقم الموحد 920012222" at bounding box center [155, 201] width 135 height 30
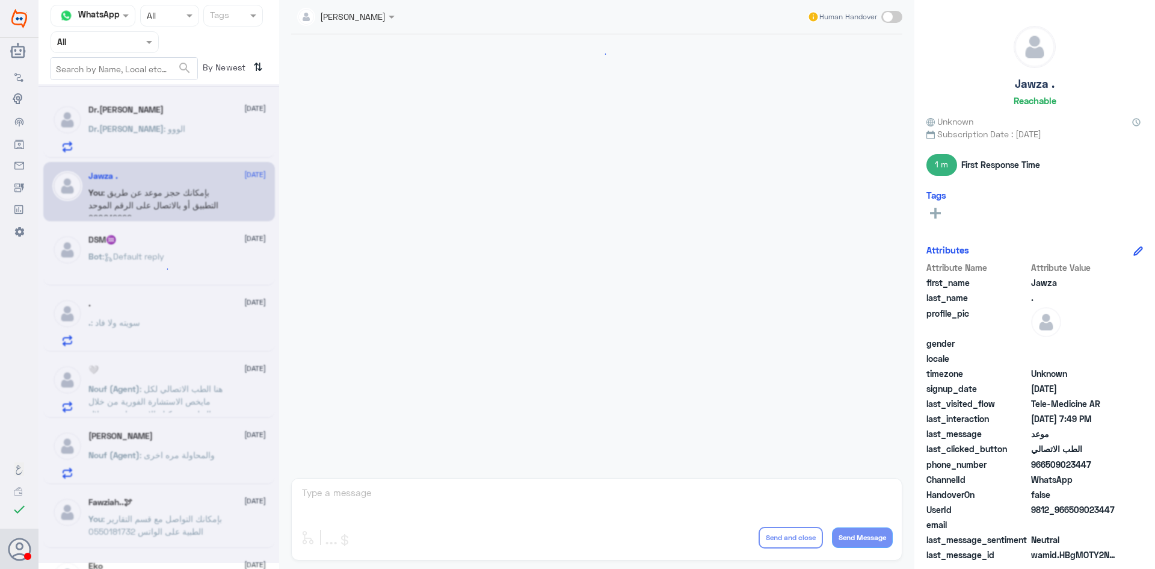
scroll to position [635, 0]
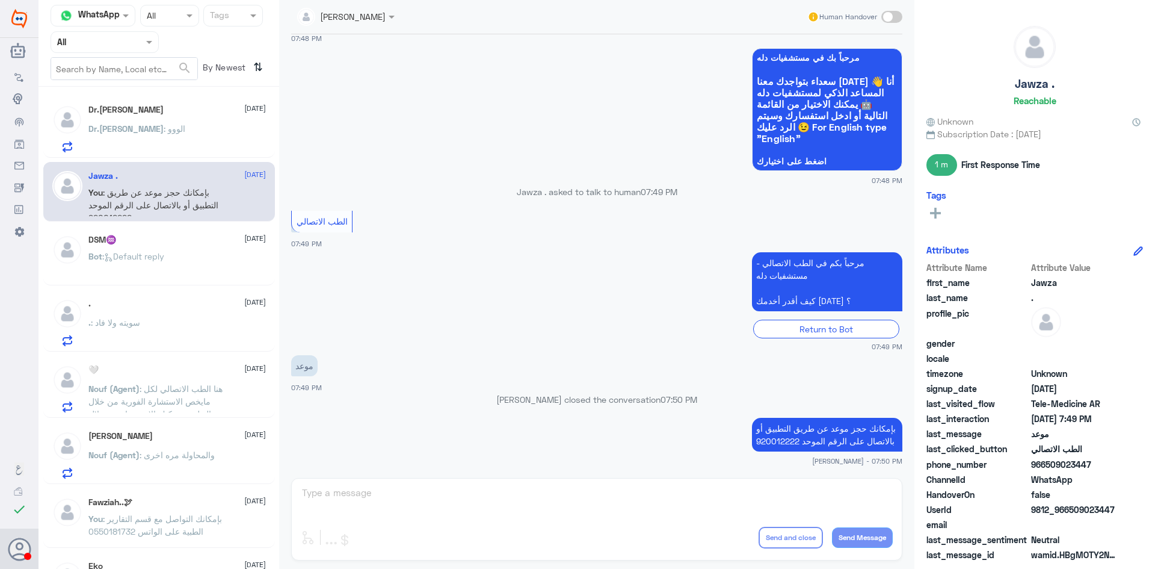
click at [185, 121] on div "Dr.sultana 14 October Dr.sultana : الووو" at bounding box center [176, 129] width 177 height 48
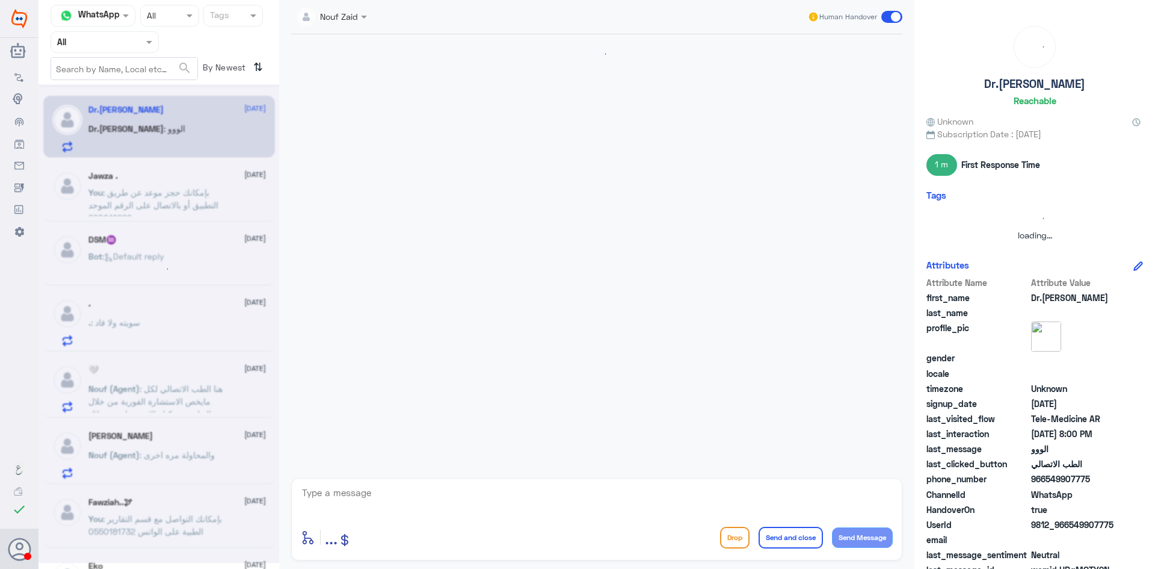
scroll to position [712, 0]
